Goal: Navigation & Orientation: Find specific page/section

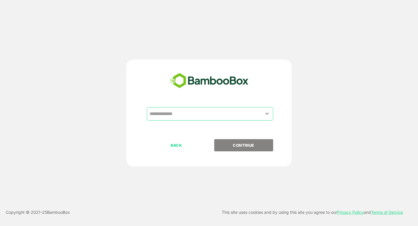
click at [241, 114] on input "text" at bounding box center [210, 113] width 124 height 11
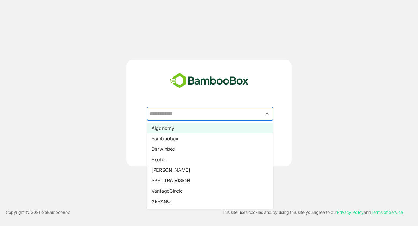
click at [225, 126] on li "Algonomy" at bounding box center [210, 128] width 126 height 10
type input "********"
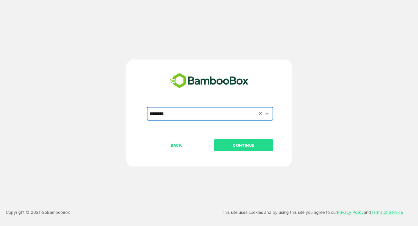
click at [252, 148] on button "CONTINUE" at bounding box center [243, 145] width 59 height 12
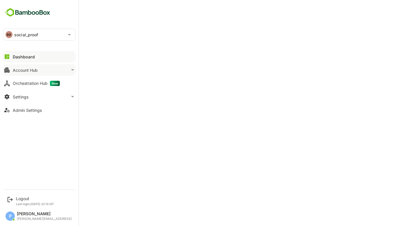
click at [34, 70] on div "Account Hub" at bounding box center [25, 70] width 25 height 5
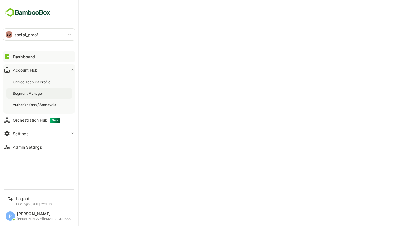
click at [46, 91] on div "Segment Manager" at bounding box center [39, 93] width 66 height 11
click at [13, 58] on div "Dashboard" at bounding box center [23, 56] width 21 height 5
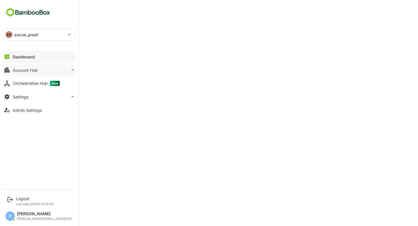
click at [44, 70] on button "Account Hub" at bounding box center [39, 70] width 72 height 12
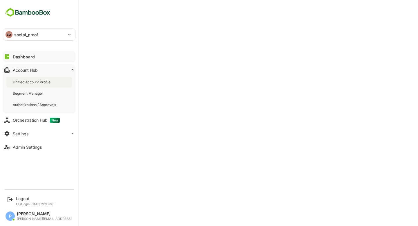
click at [50, 83] on div "Unified Account Profile" at bounding box center [32, 81] width 39 height 5
click at [37, 90] on div "Segment Manager" at bounding box center [39, 93] width 66 height 11
click at [21, 55] on div "Dashboard" at bounding box center [23, 56] width 21 height 5
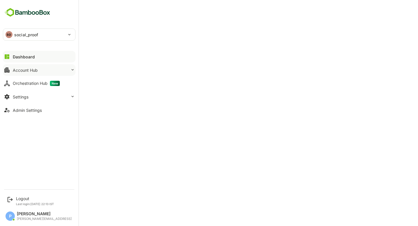
click at [33, 72] on button "Account Hub" at bounding box center [39, 70] width 72 height 12
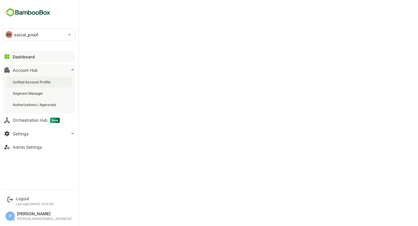
click at [45, 81] on div "Unified Account Profile" at bounding box center [32, 81] width 39 height 5
click at [21, 56] on div "Dashboard" at bounding box center [23, 56] width 21 height 5
